Goal: Information Seeking & Learning: Learn about a topic

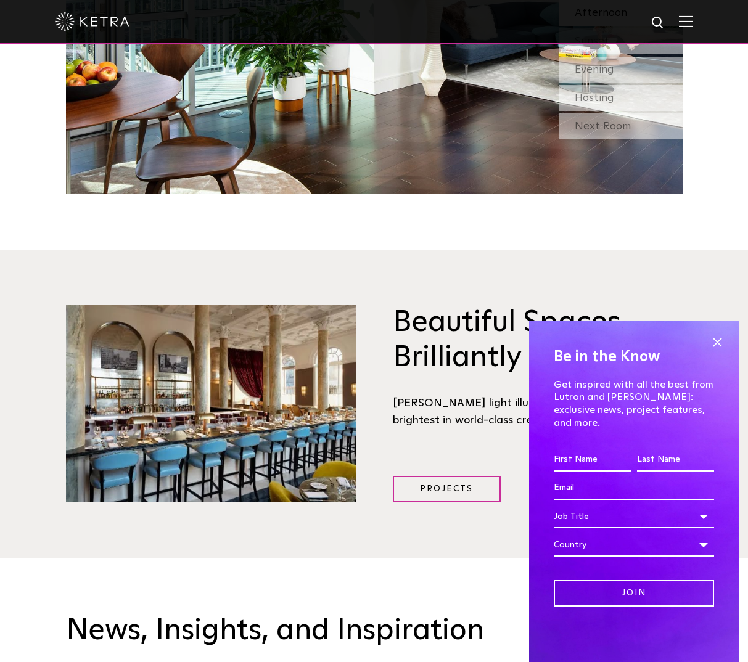
scroll to position [2096, 0]
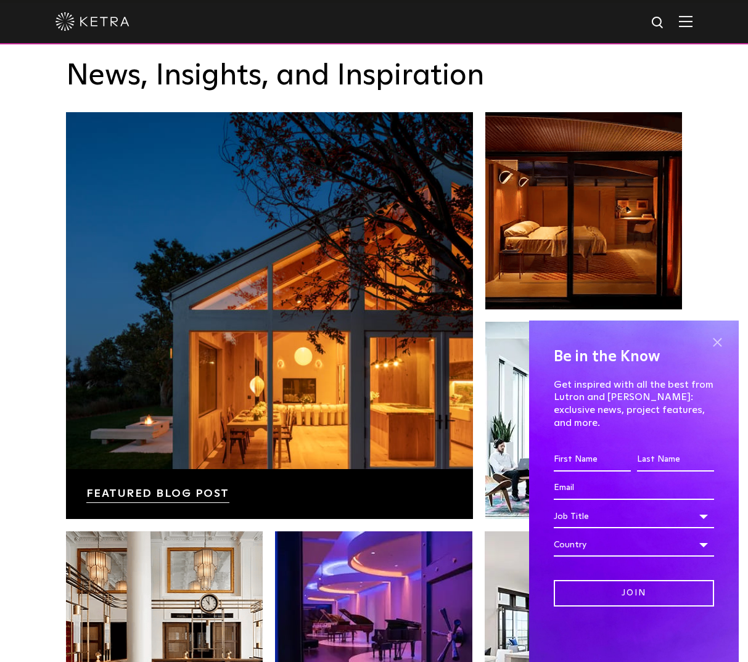
click at [719, 351] on span at bounding box center [717, 342] width 18 height 18
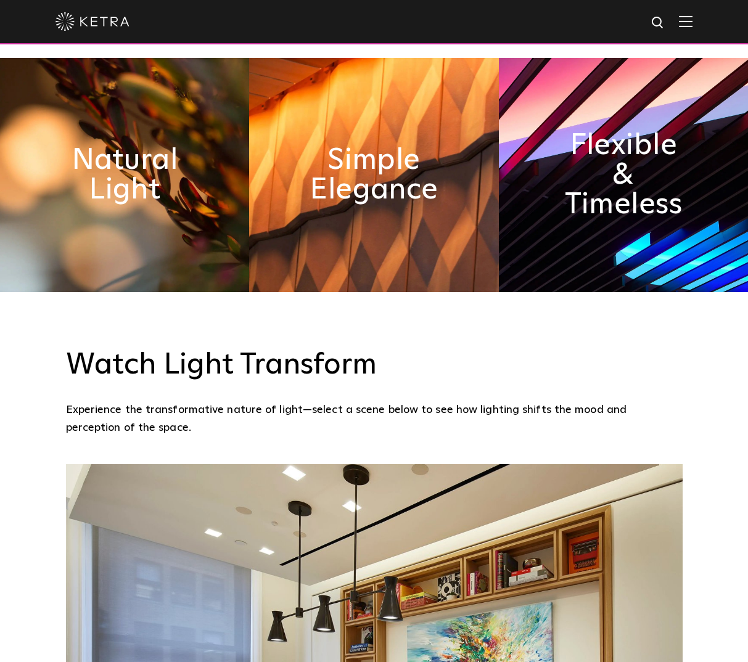
scroll to position [617, 0]
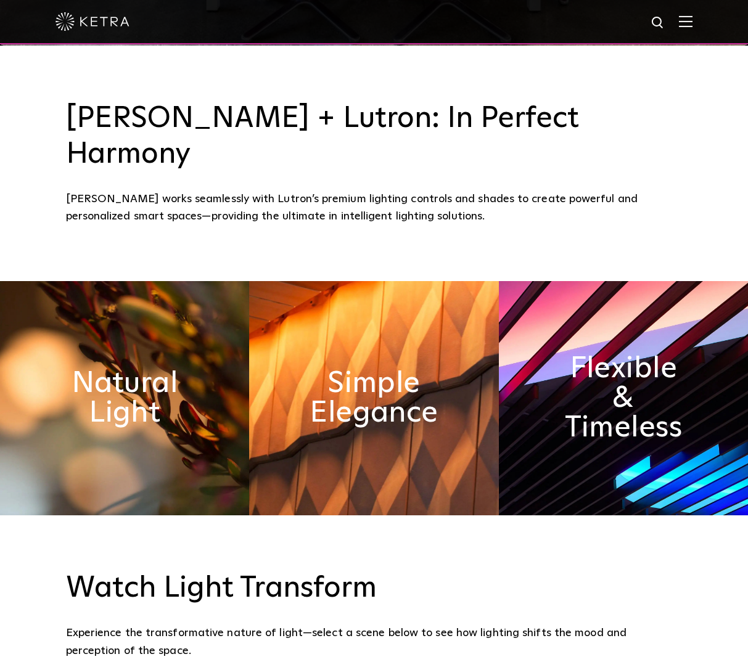
click at [692, 23] on img at bounding box center [686, 21] width 14 height 12
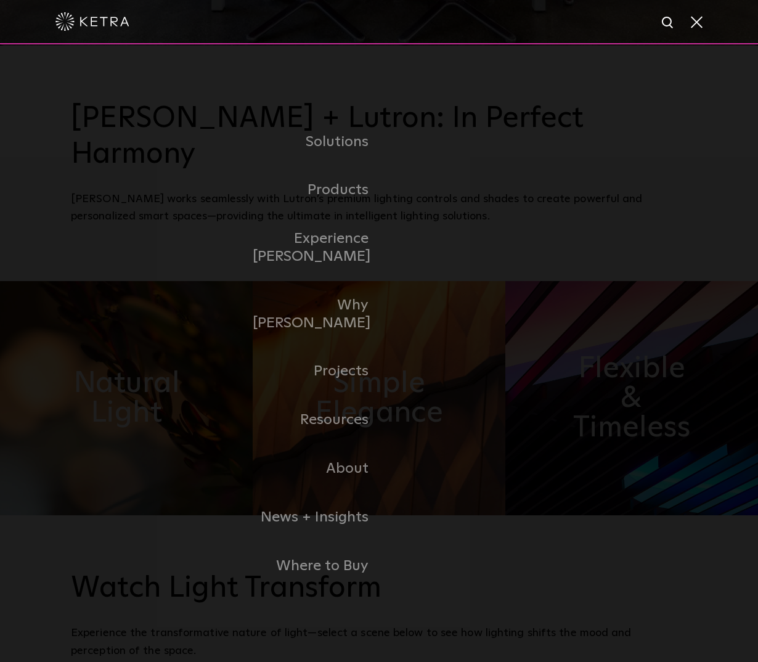
click at [0, 0] on link "Residential Products" at bounding box center [0, 0] width 0 height 0
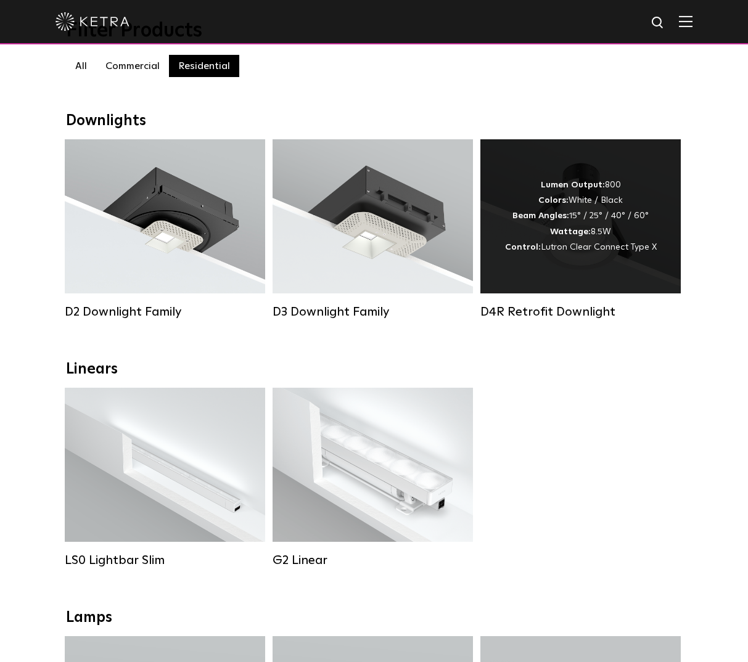
scroll to position [123, 0]
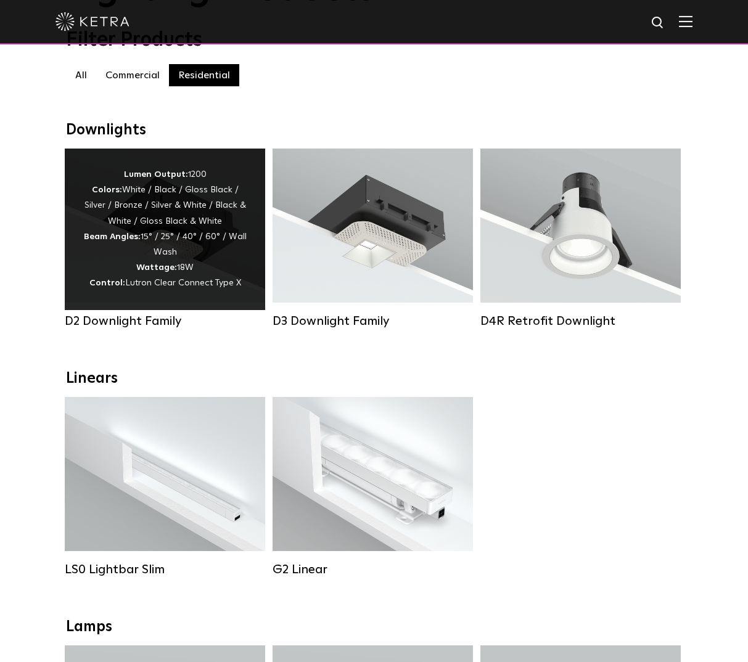
click at [176, 189] on div "Lumen Output: 1200 Colors: White / Black / Gloss Black / Silver / Bronze / Silv…" at bounding box center [164, 229] width 163 height 125
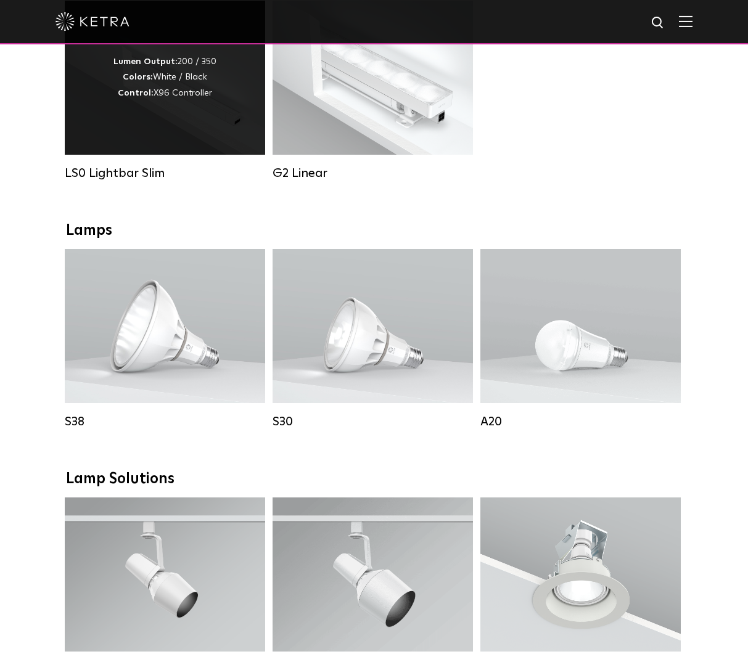
scroll to position [432, 0]
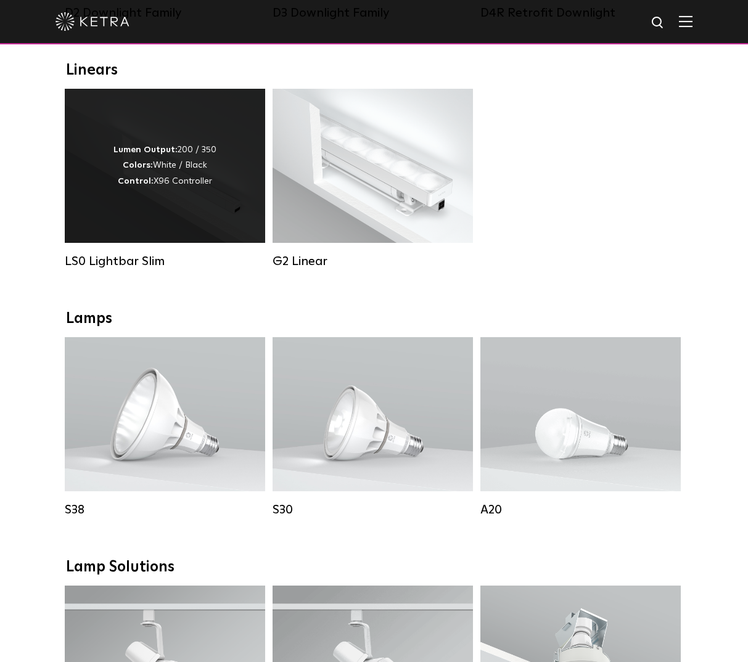
click at [139, 186] on strong "Control:" at bounding box center [136, 181] width 36 height 9
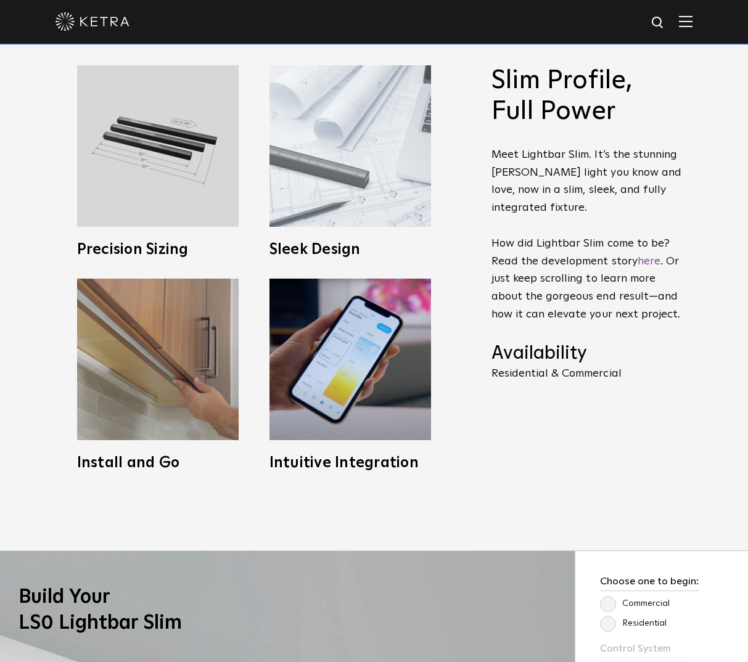
scroll to position [678, 0]
